Goal: Use online tool/utility: Utilize a website feature to perform a specific function

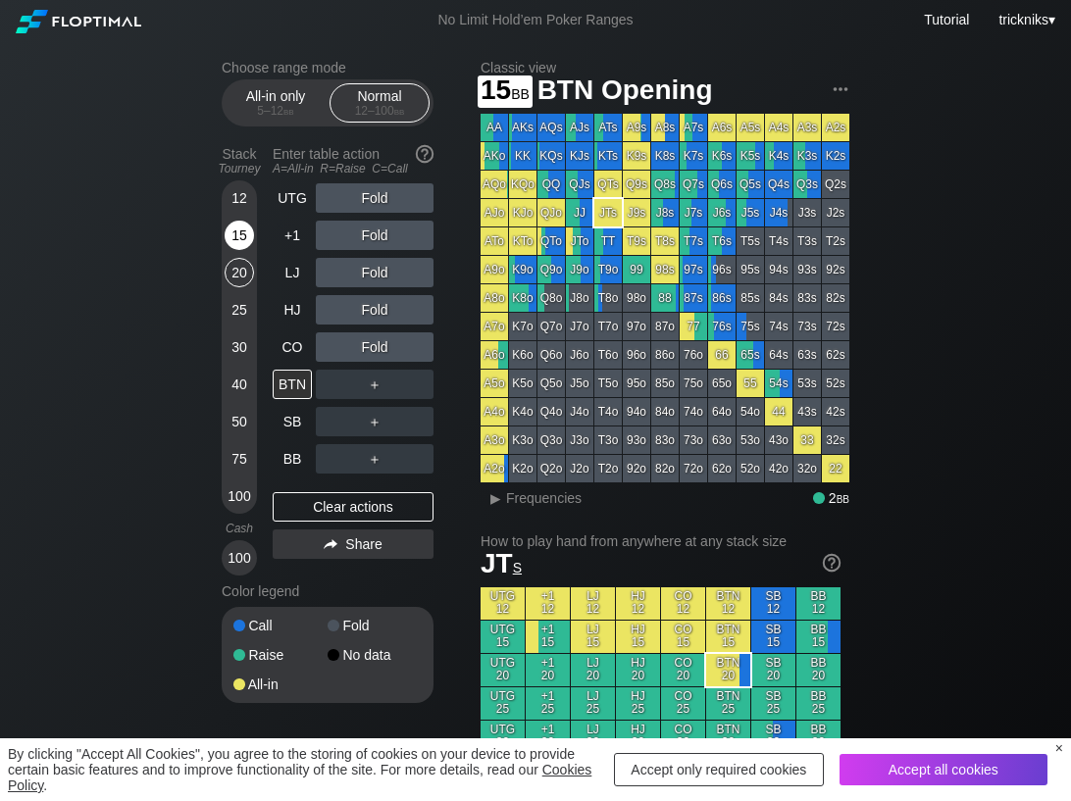
click at [244, 245] on div "15" at bounding box center [239, 235] width 29 height 29
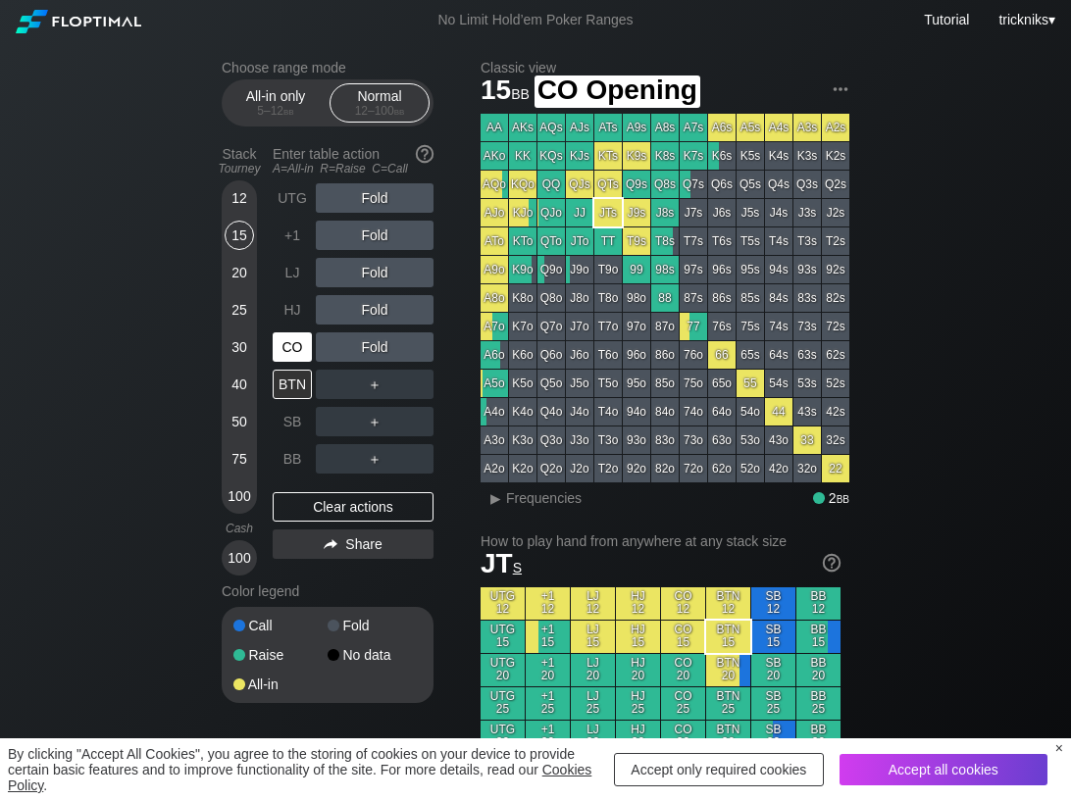
click at [289, 362] on div "CO" at bounding box center [294, 346] width 43 height 37
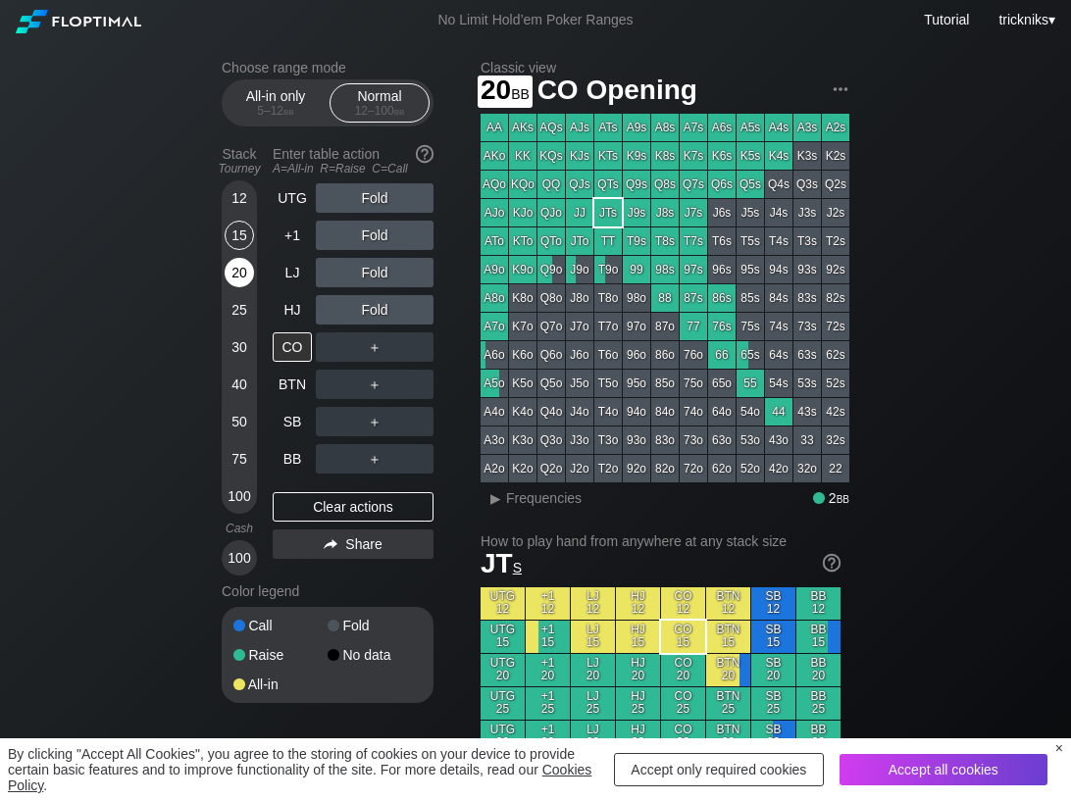
click at [234, 278] on div "20" at bounding box center [239, 272] width 29 height 29
click at [368, 345] on div "R ✕" at bounding box center [375, 346] width 38 height 29
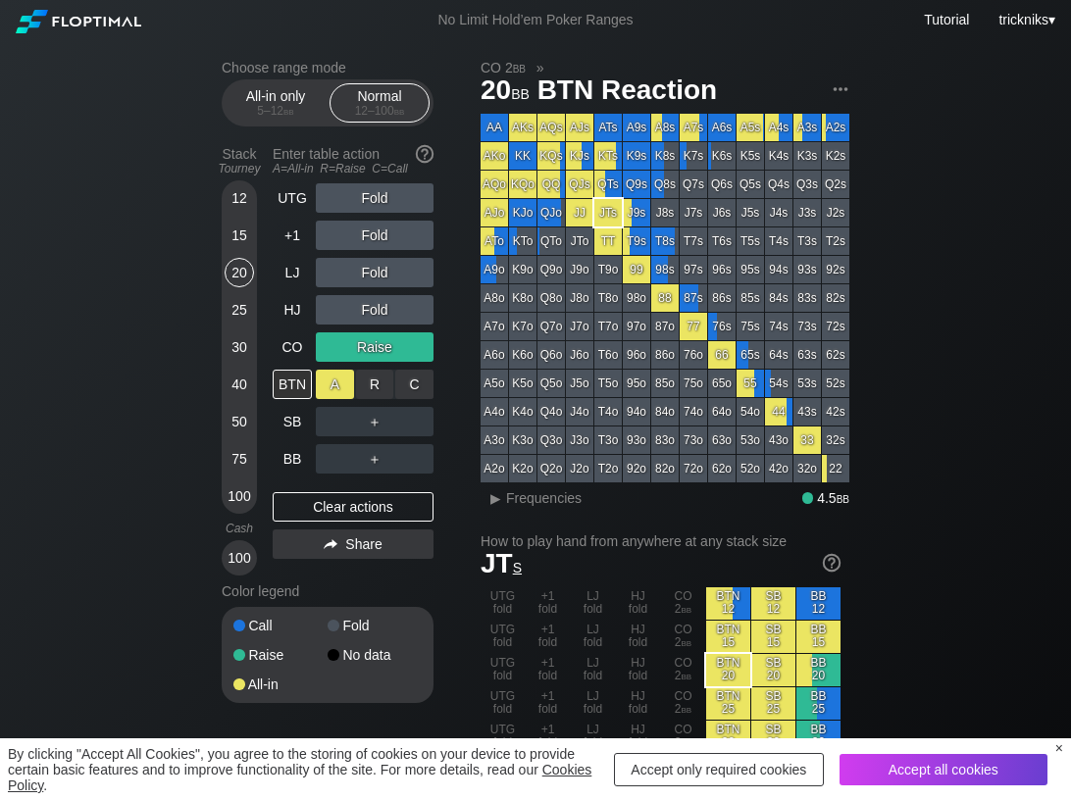
click at [339, 385] on div "A ✕" at bounding box center [335, 384] width 38 height 29
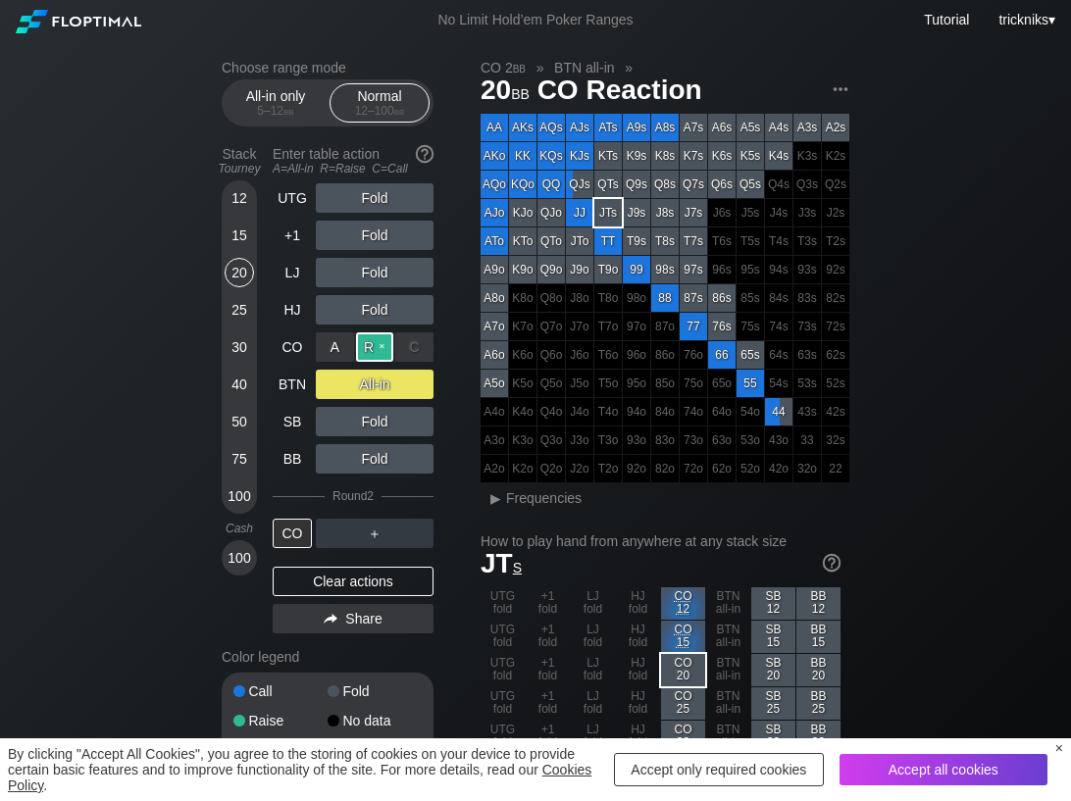
click at [386, 348] on div "R ✕" at bounding box center [375, 346] width 38 height 29
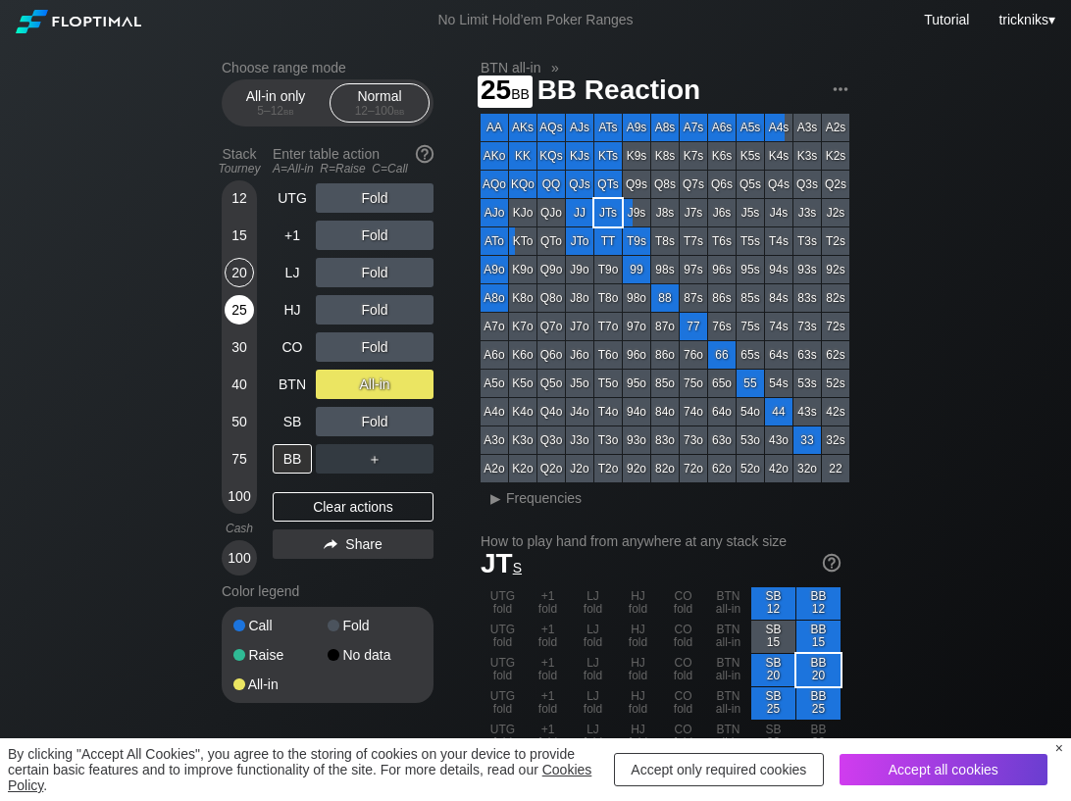
click at [235, 318] on div "25" at bounding box center [239, 309] width 29 height 29
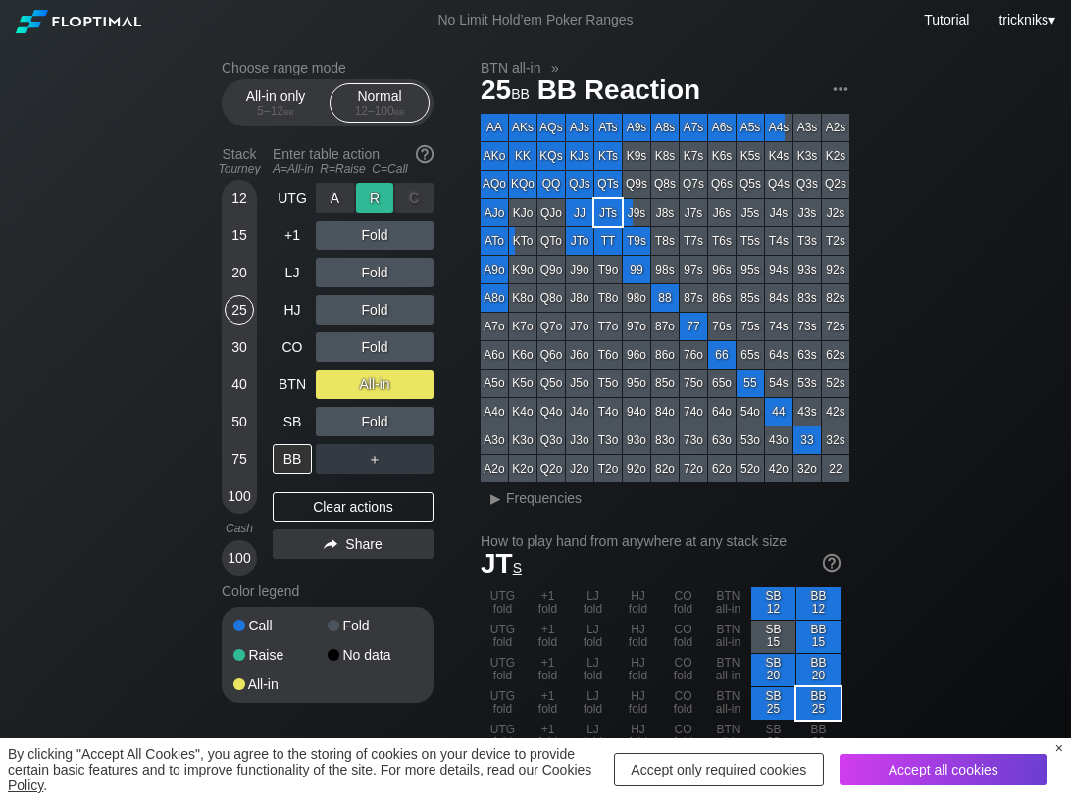
click at [368, 202] on div "R ✕" at bounding box center [375, 197] width 38 height 29
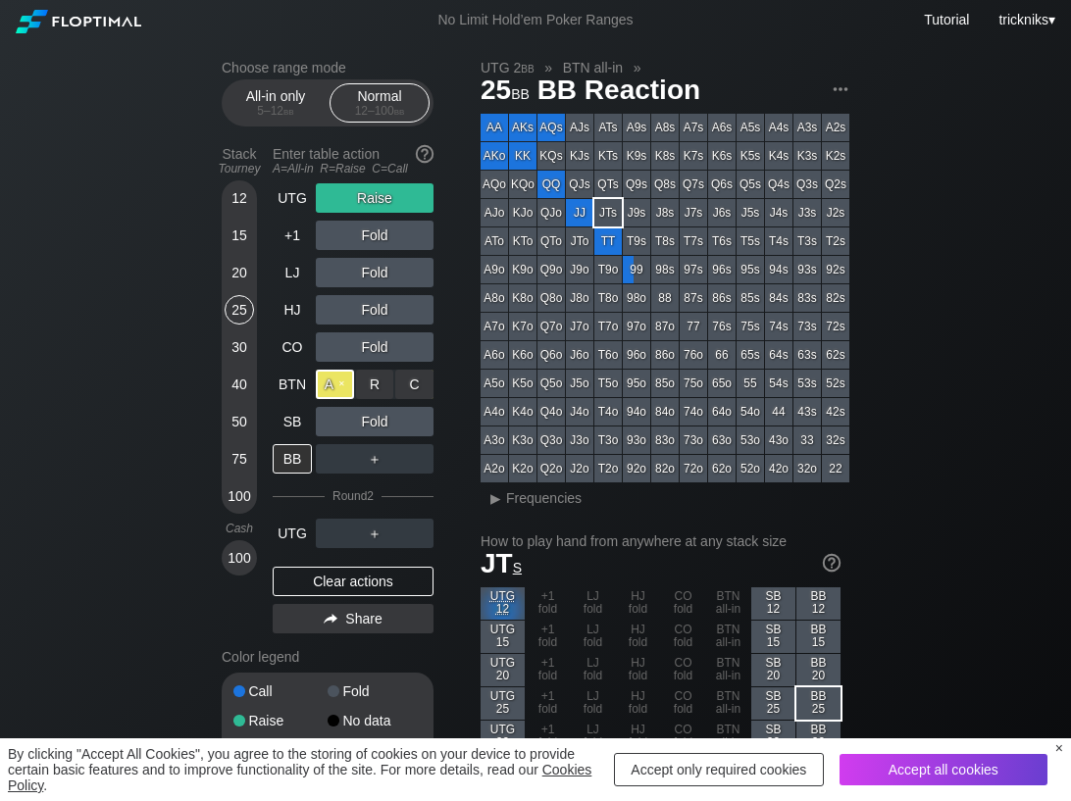
click at [343, 384] on div "A ✕" at bounding box center [335, 384] width 38 height 29
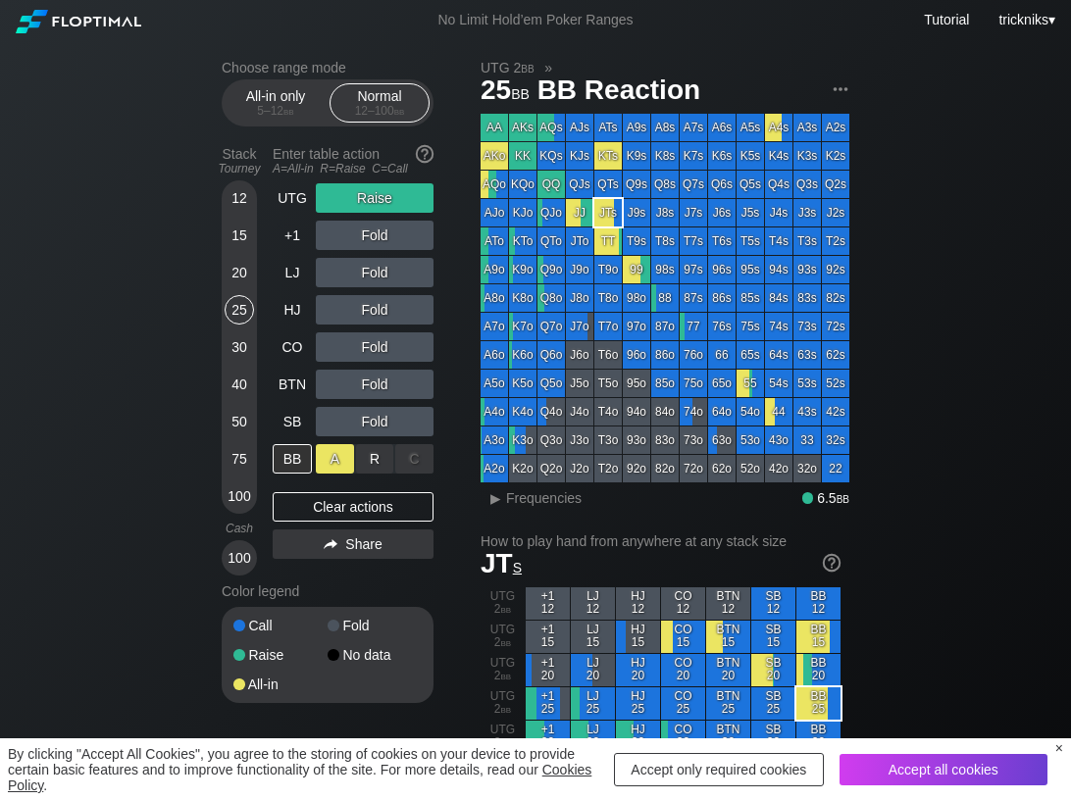
click at [341, 461] on div "A ✕" at bounding box center [335, 458] width 38 height 29
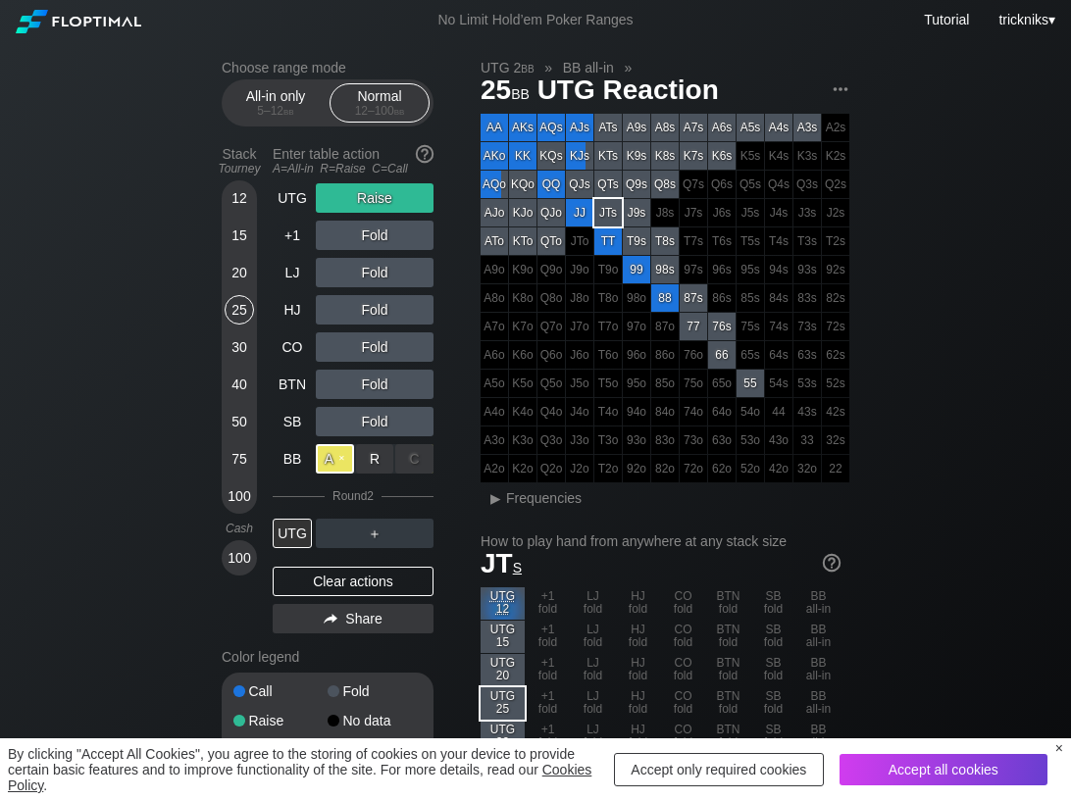
click at [346, 458] on div "A ✕" at bounding box center [335, 458] width 38 height 29
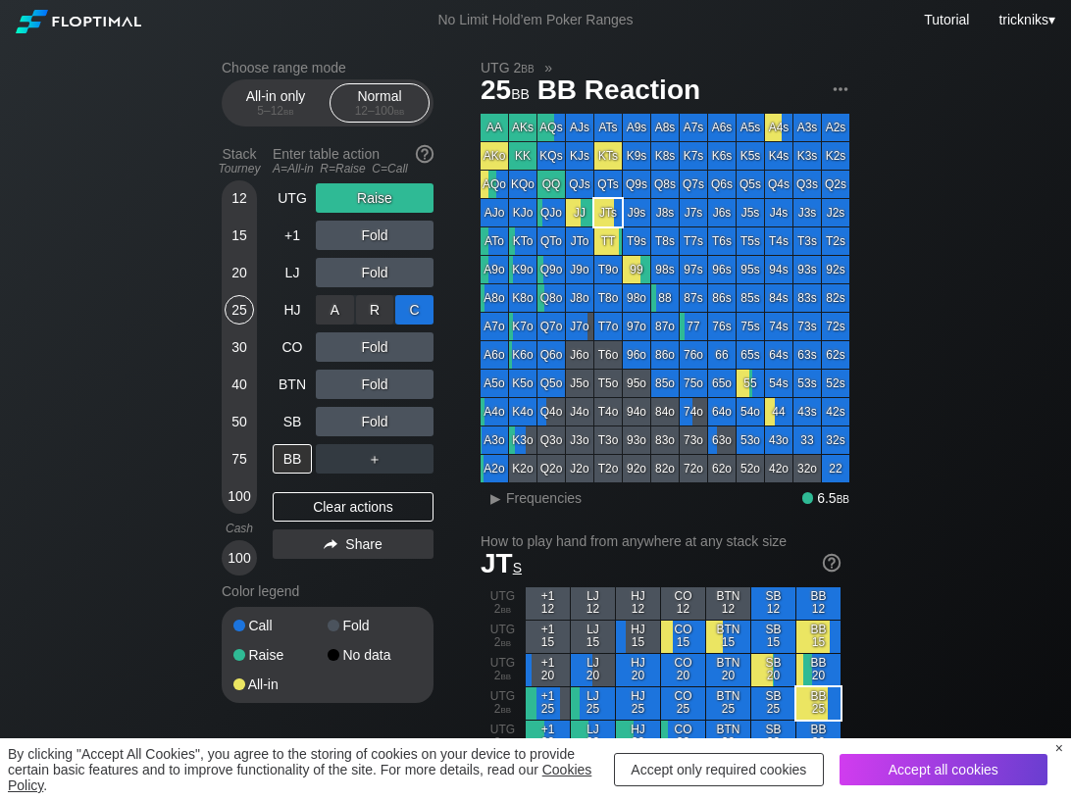
click at [412, 309] on div "C ✕" at bounding box center [414, 309] width 38 height 29
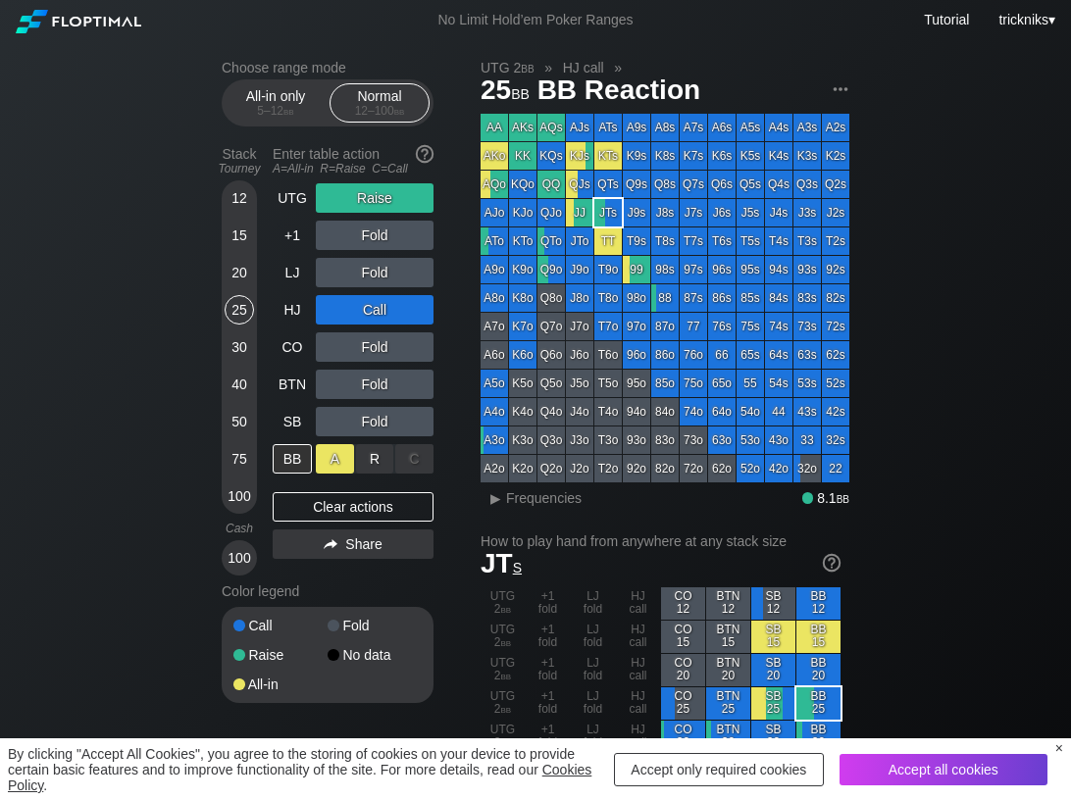
click at [336, 458] on div "A ✕" at bounding box center [335, 458] width 38 height 29
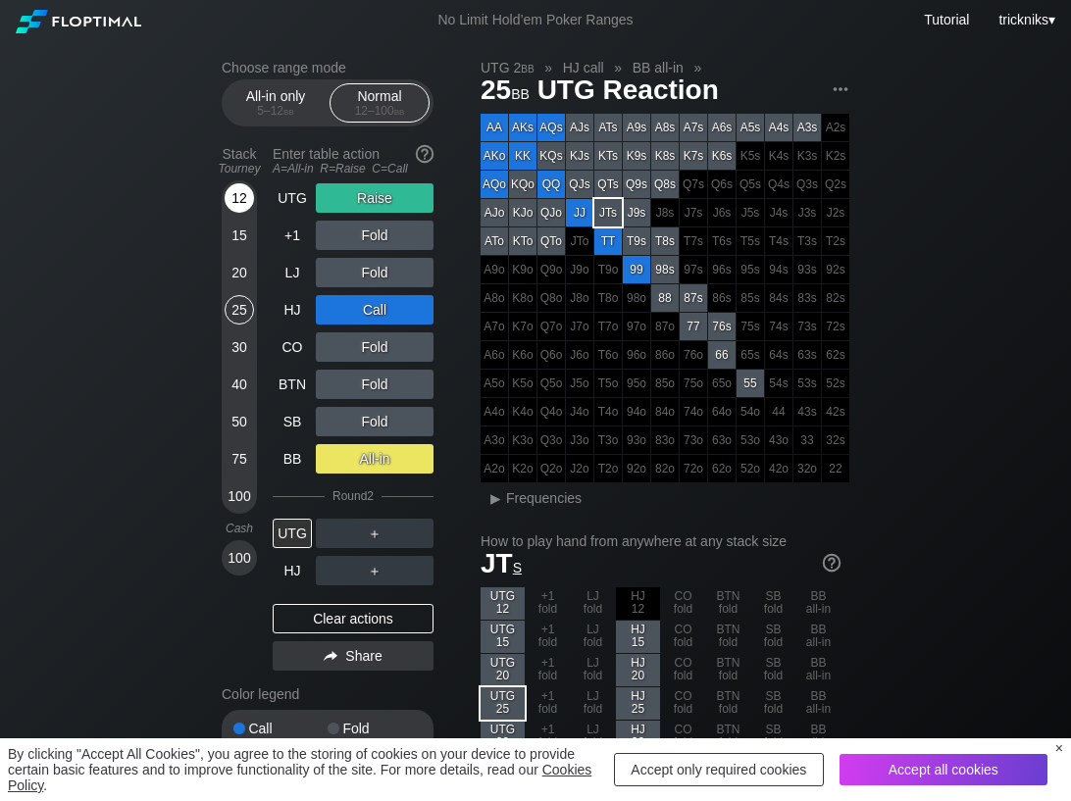
click at [238, 195] on div "12" at bounding box center [239, 197] width 29 height 29
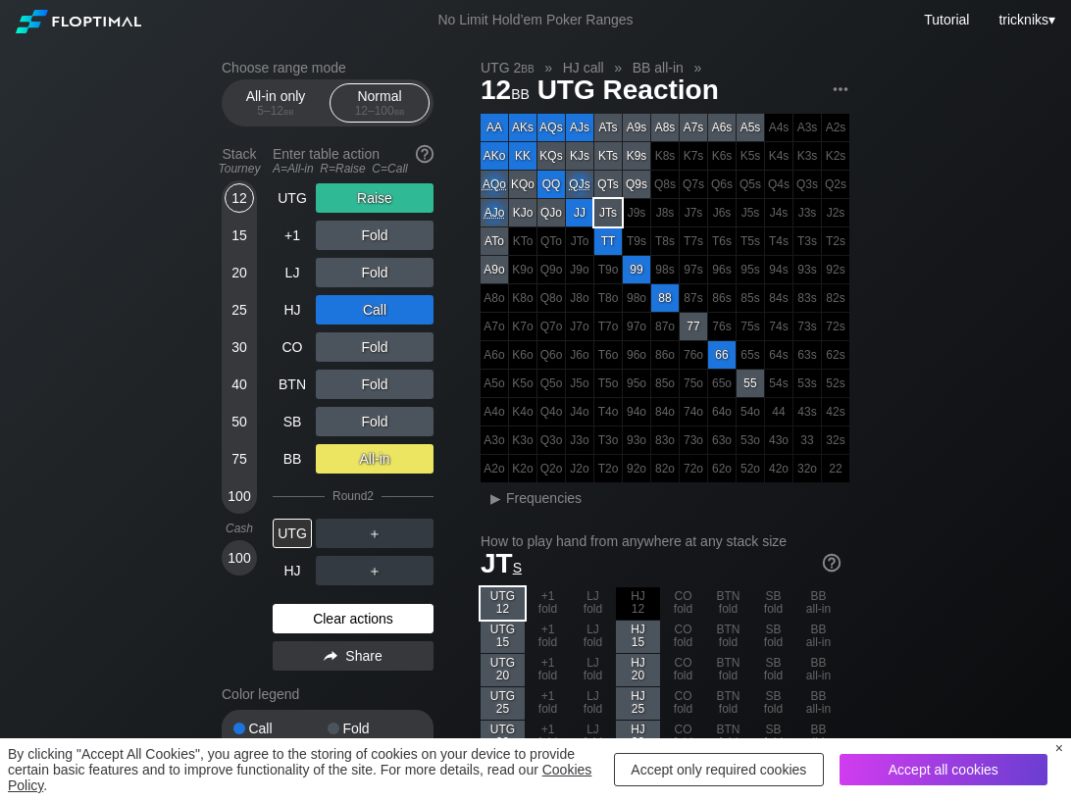
click at [329, 627] on div "Clear actions" at bounding box center [353, 618] width 161 height 29
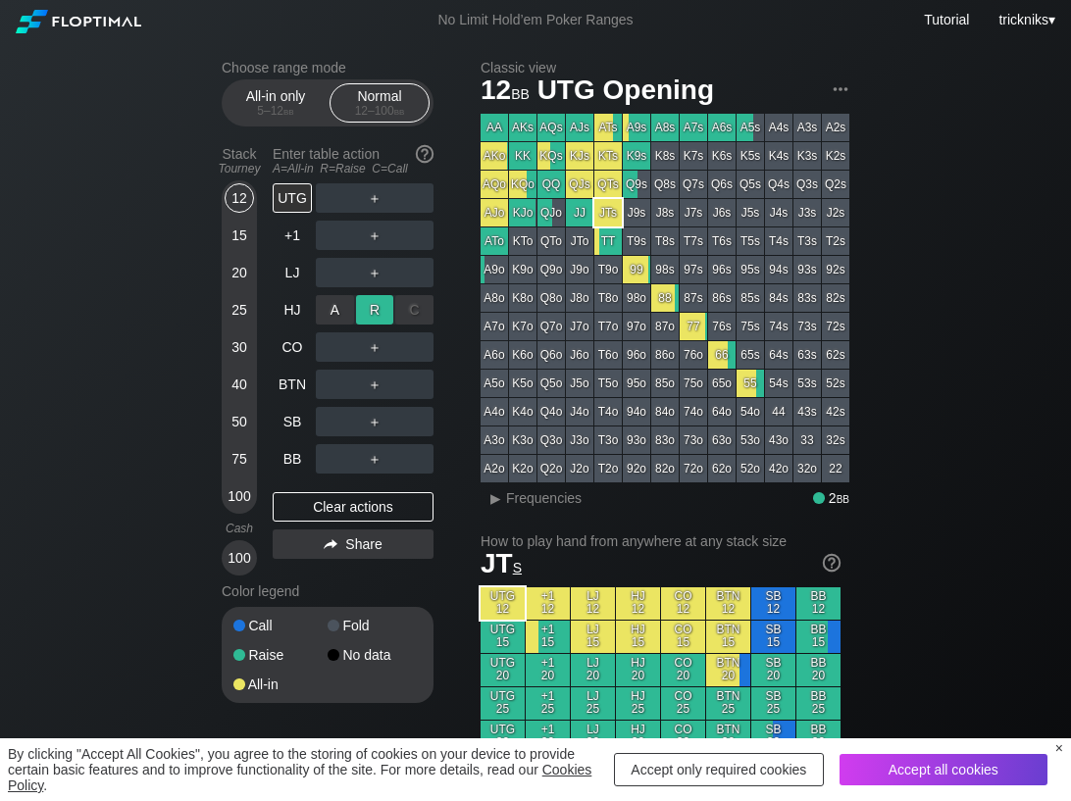
click at [380, 314] on div "R ✕" at bounding box center [375, 309] width 38 height 29
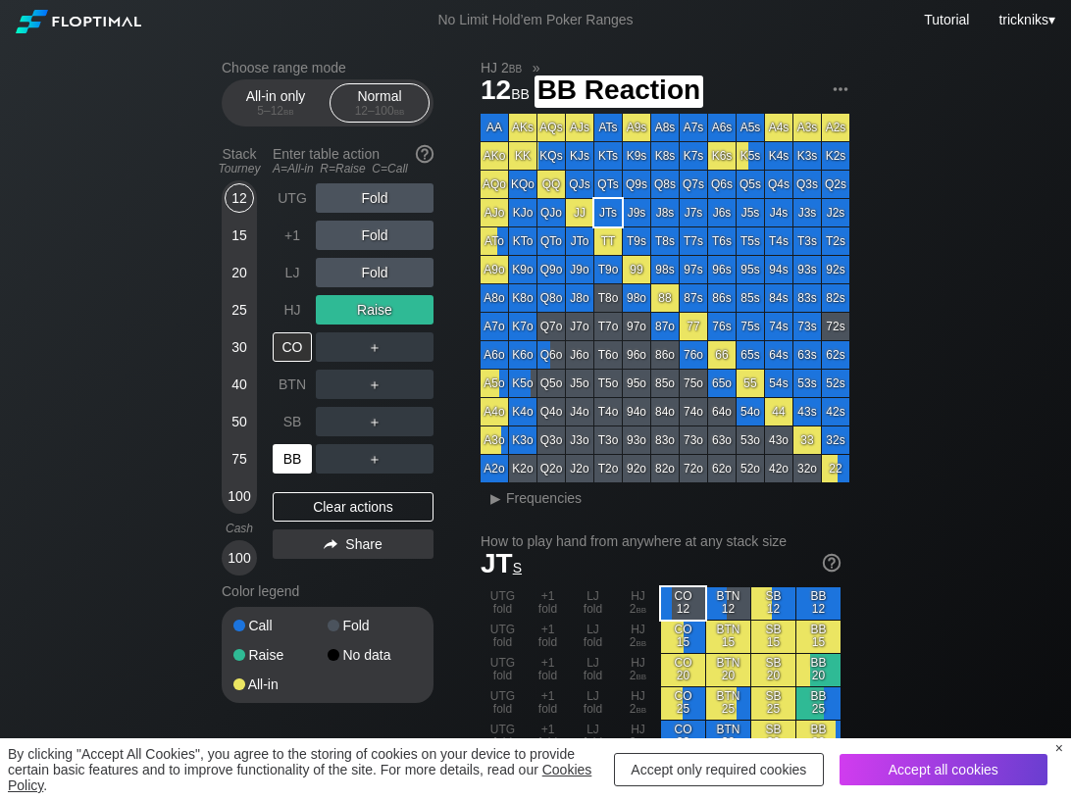
click at [291, 459] on div "BB" at bounding box center [292, 458] width 39 height 29
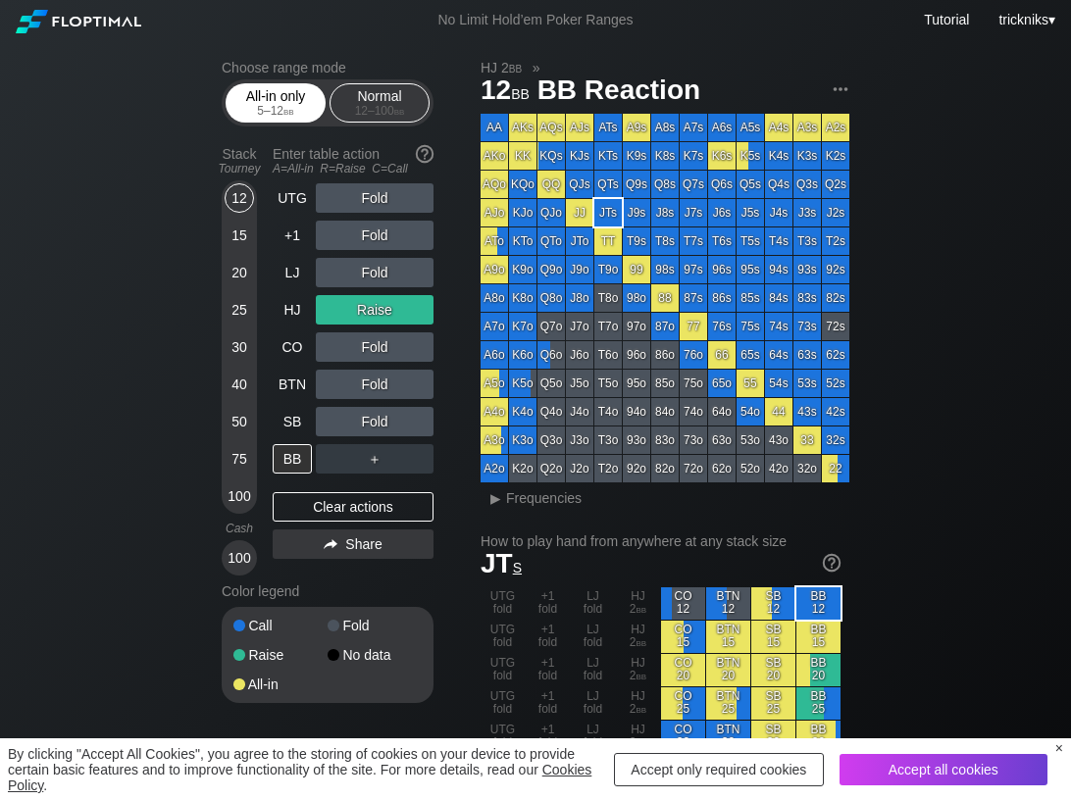
click at [260, 109] on div "5 – 12 bb" at bounding box center [275, 111] width 82 height 14
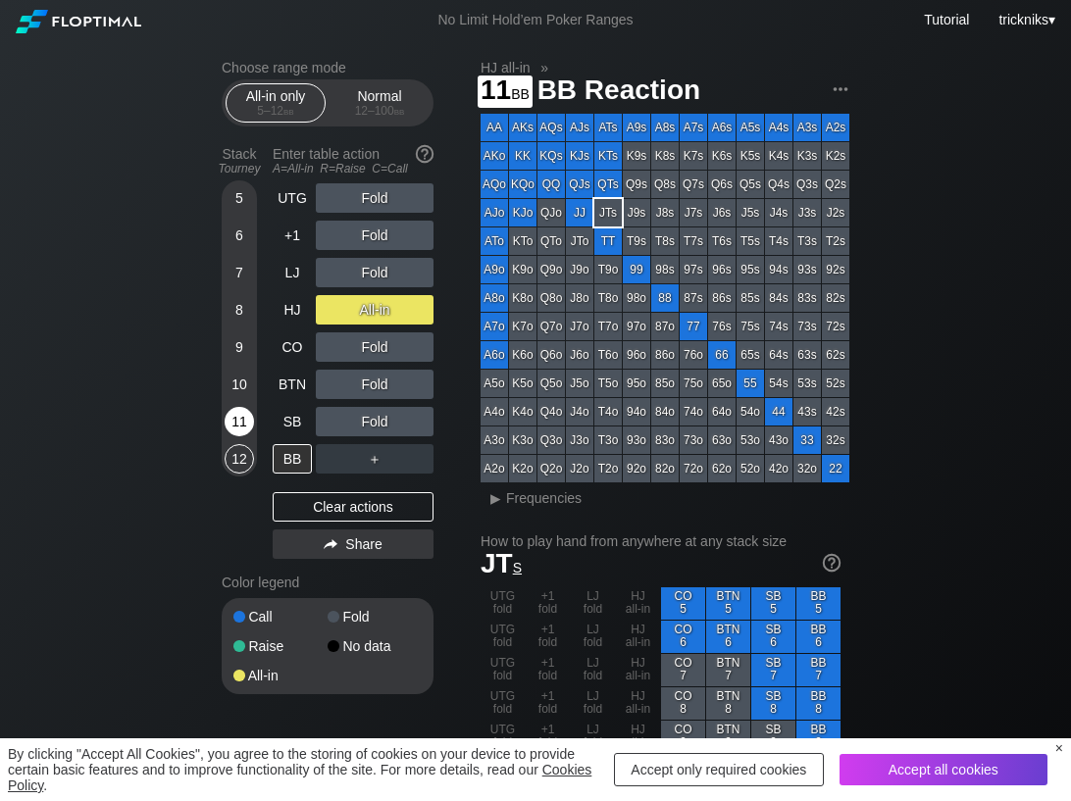
click at [237, 421] on div "11" at bounding box center [239, 421] width 29 height 29
click at [337, 312] on div "A ✕" at bounding box center [335, 309] width 38 height 29
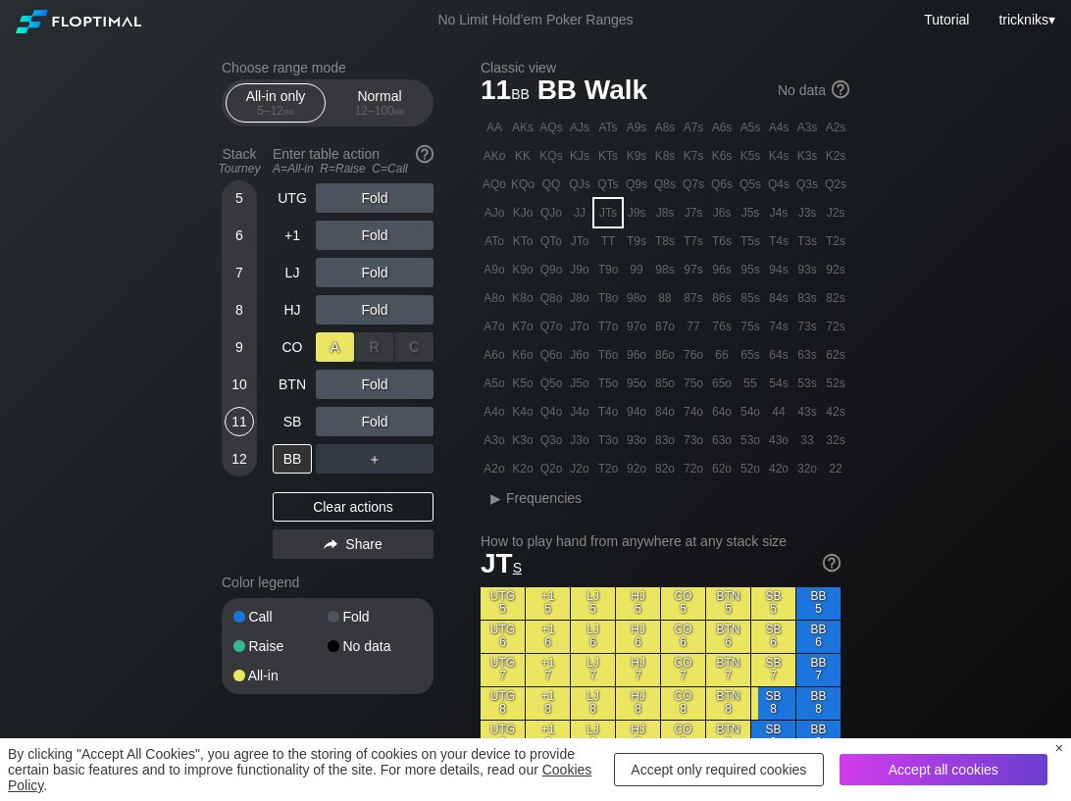
click at [345, 348] on div "A ✕" at bounding box center [335, 346] width 38 height 29
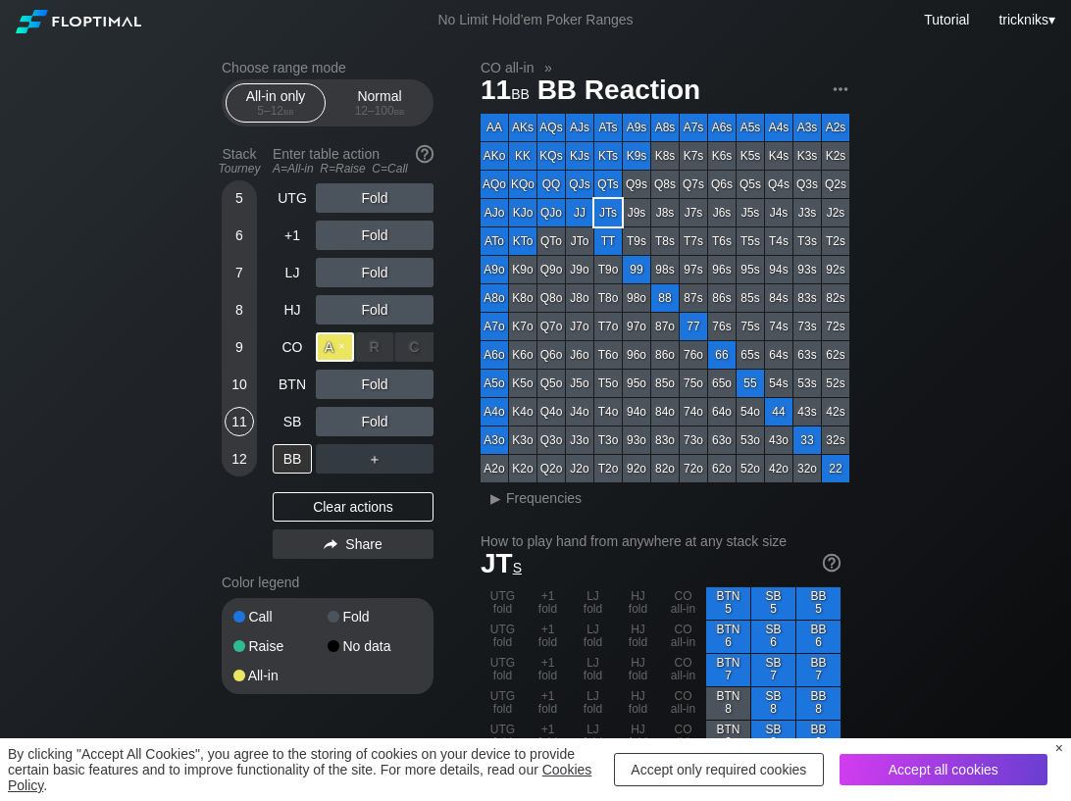
click at [336, 355] on div "A ✕" at bounding box center [335, 346] width 38 height 29
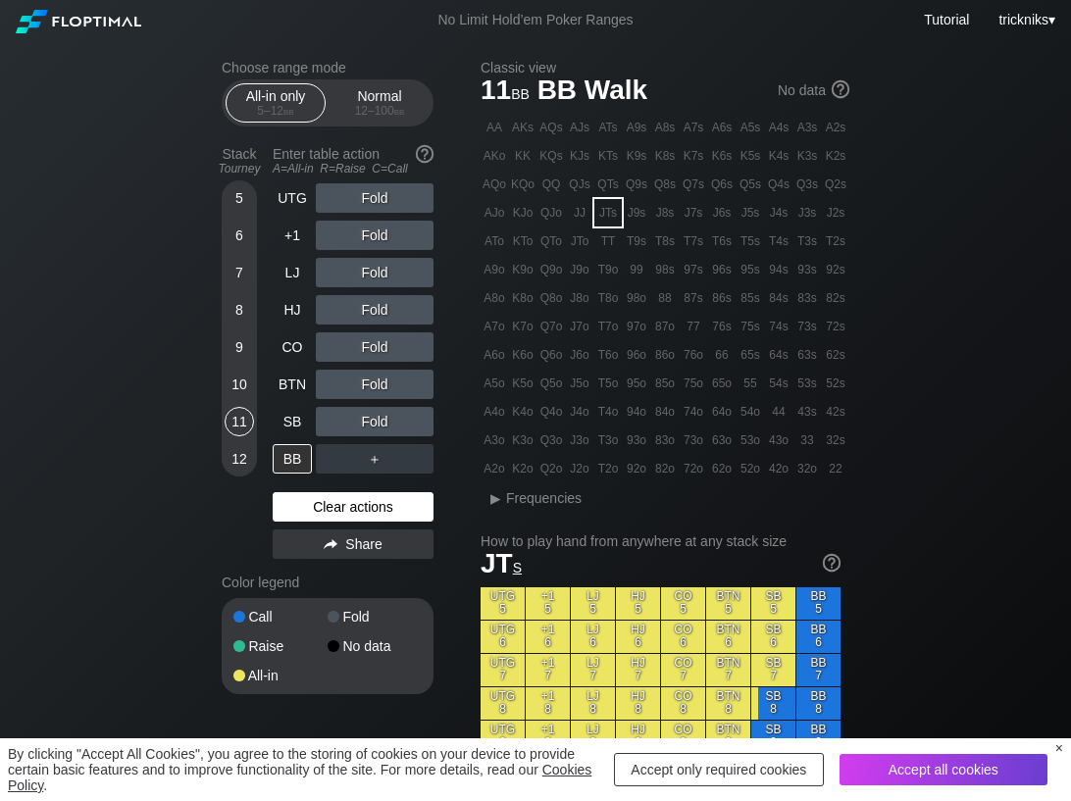
click at [290, 508] on div "Clear actions" at bounding box center [353, 506] width 161 height 29
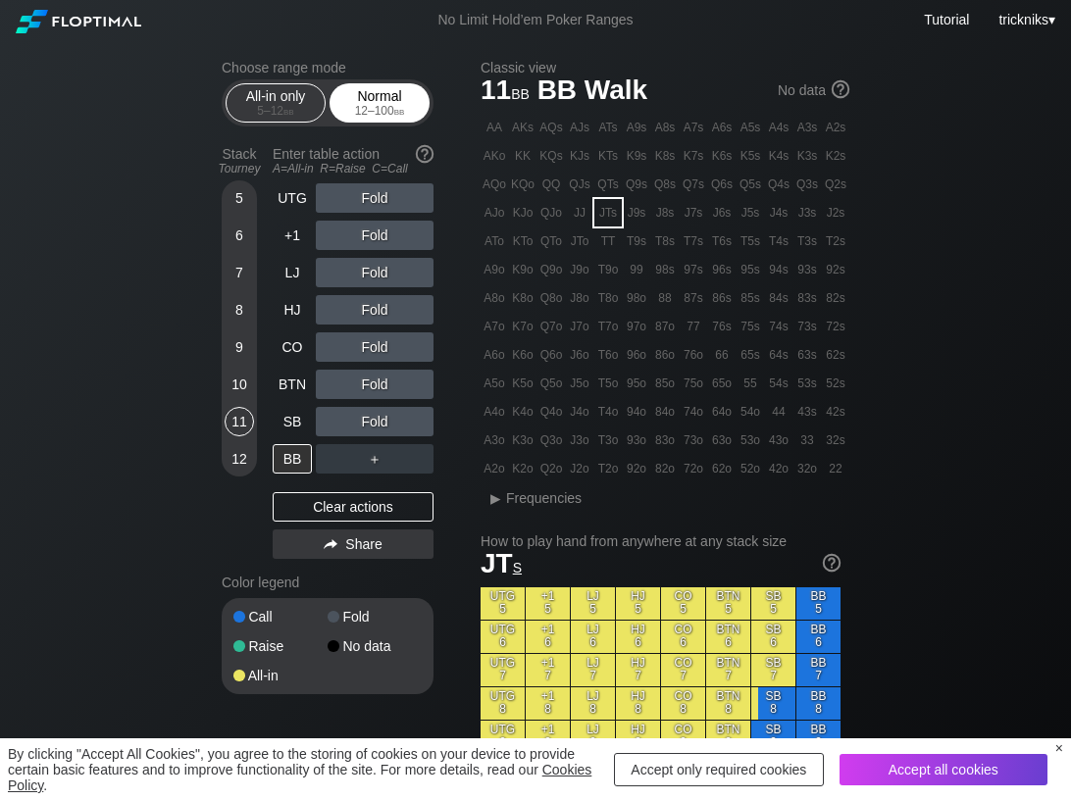
click at [364, 105] on div "12 – 100 bb" at bounding box center [379, 111] width 82 height 14
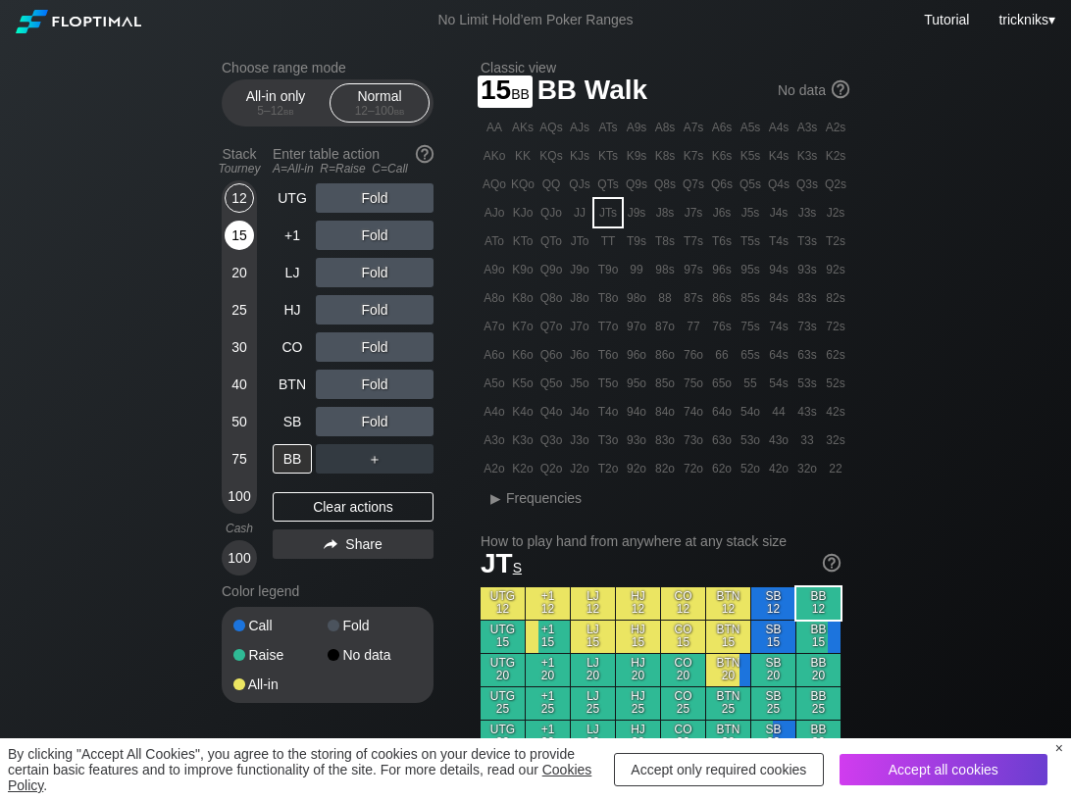
click at [239, 245] on div "15" at bounding box center [239, 235] width 29 height 29
click at [364, 282] on div "R ✕" at bounding box center [375, 272] width 38 height 29
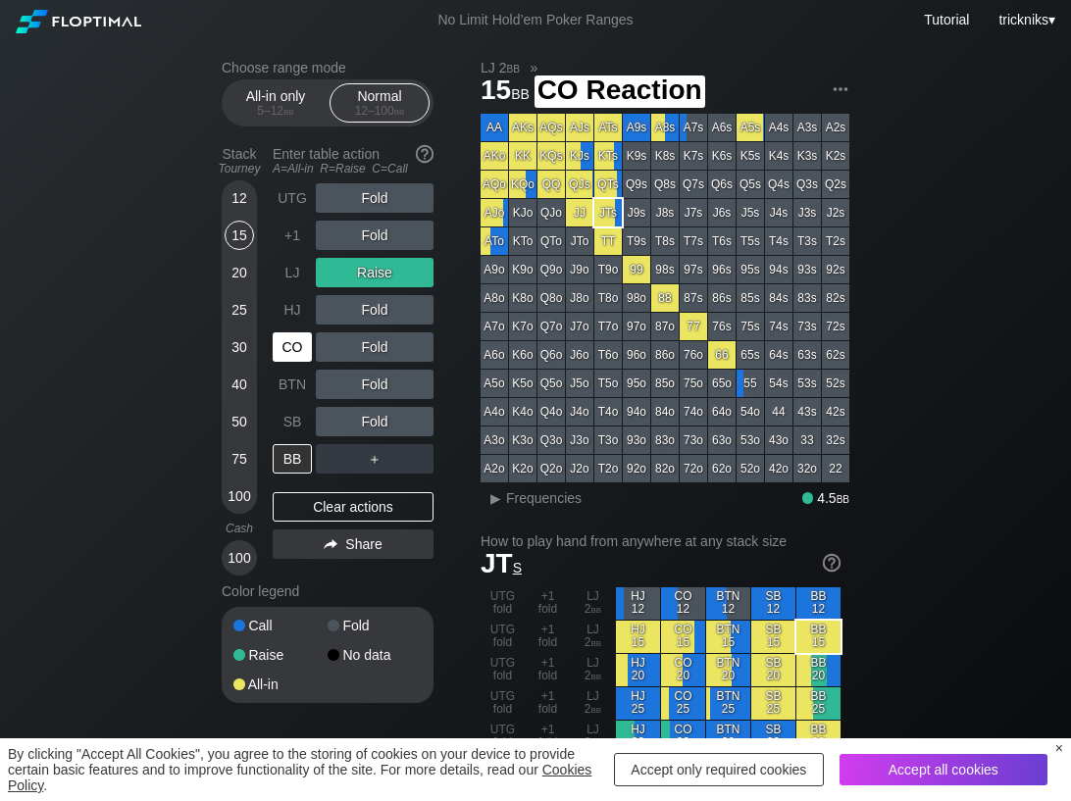
click at [303, 357] on div "CO" at bounding box center [292, 346] width 39 height 29
